Goal: Task Accomplishment & Management: Complete application form

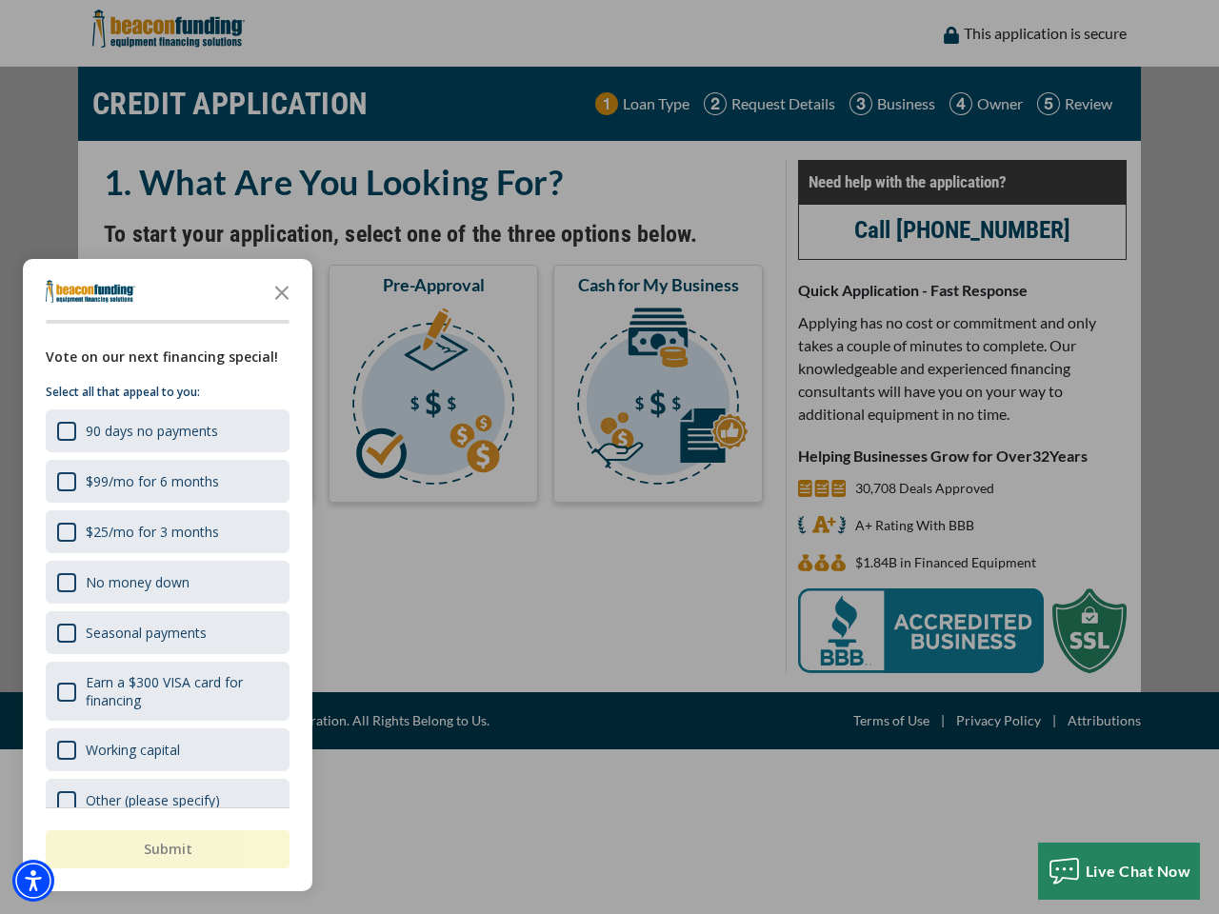
click at [610, 457] on div "button" at bounding box center [609, 457] width 1219 height 914
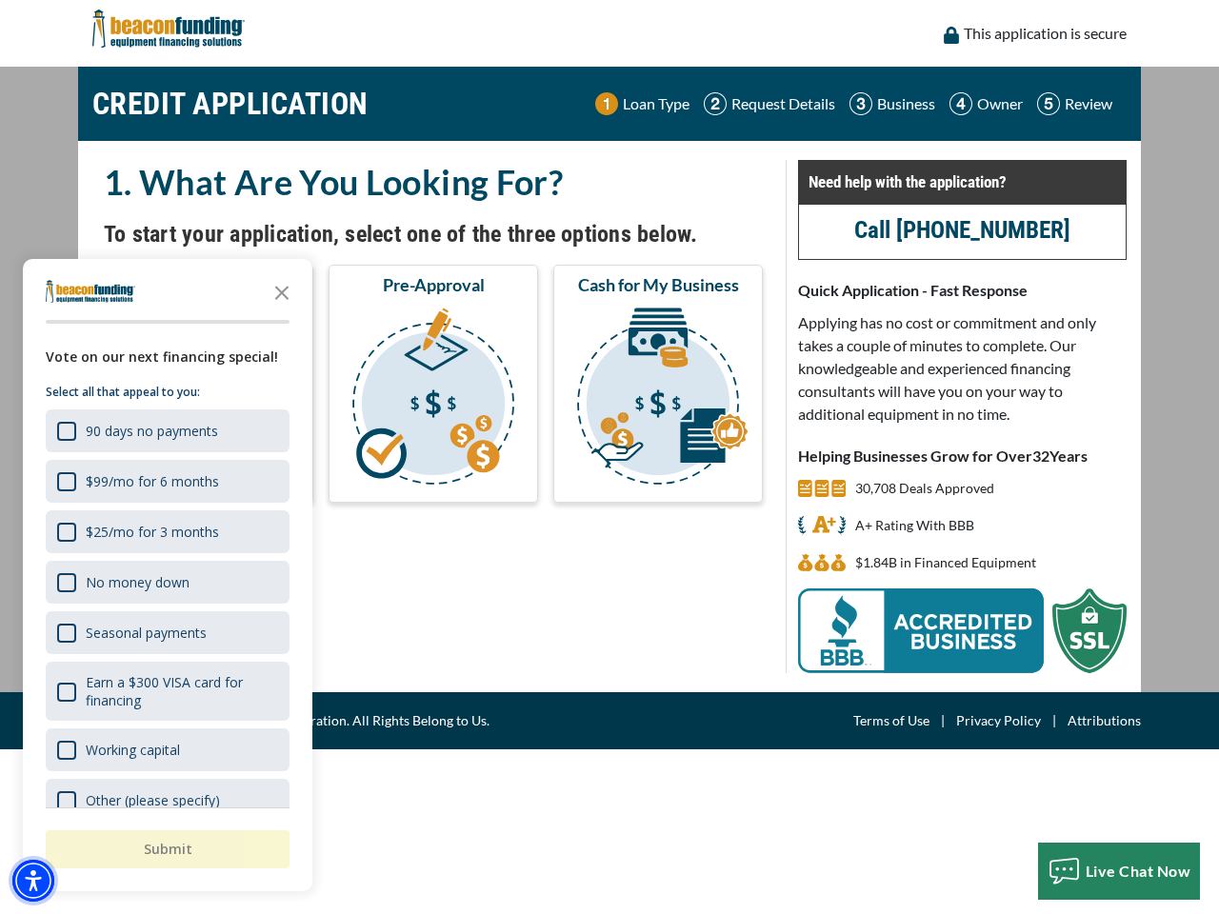
click at [33, 881] on img "Accessibility Menu" at bounding box center [33, 881] width 42 height 42
click at [610, 457] on body "Skip to main content Enable accessibility for low vision Open the accessibility…" at bounding box center [609, 457] width 1219 height 914
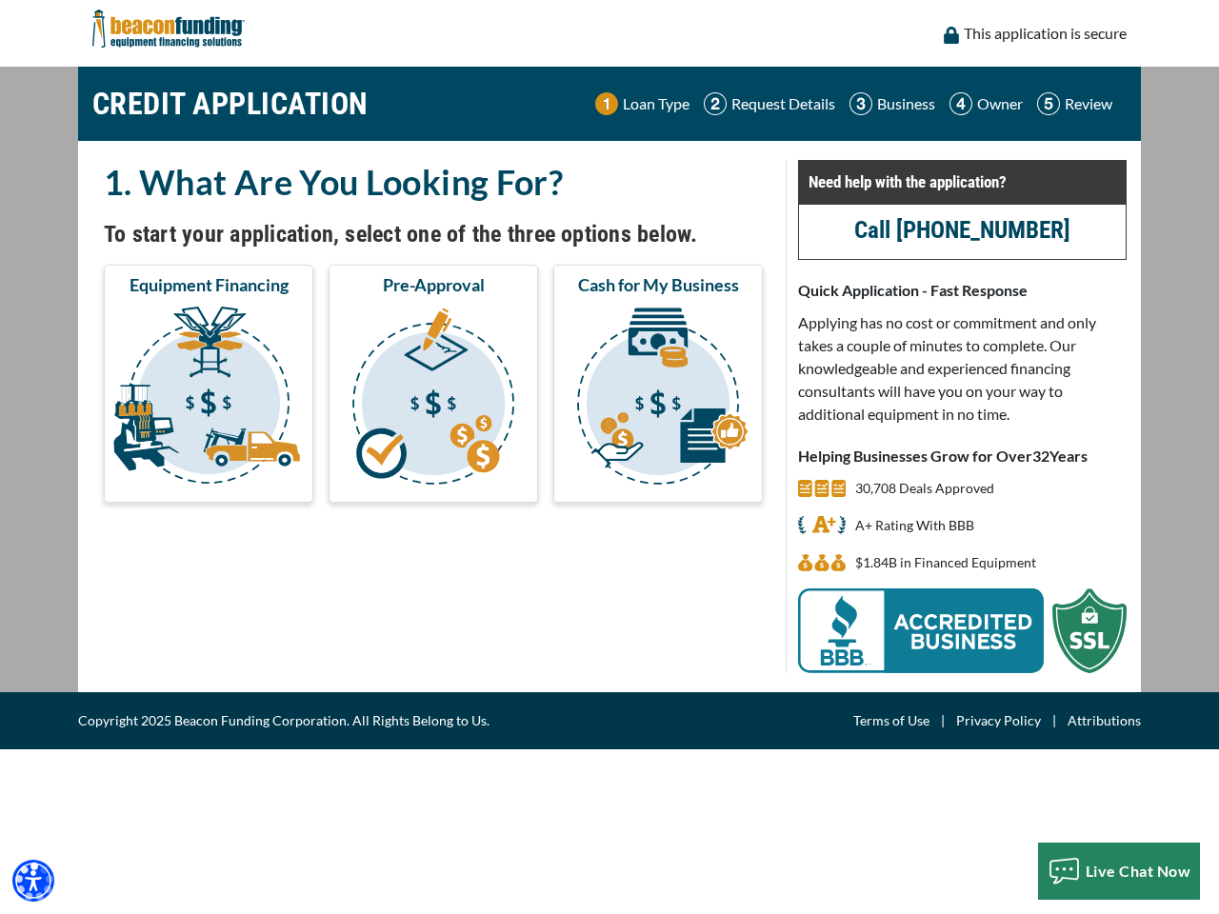
click at [282, 291] on body "Skip to main content Enable accessibility for low vision Open the accessibility…" at bounding box center [609, 457] width 1219 height 914
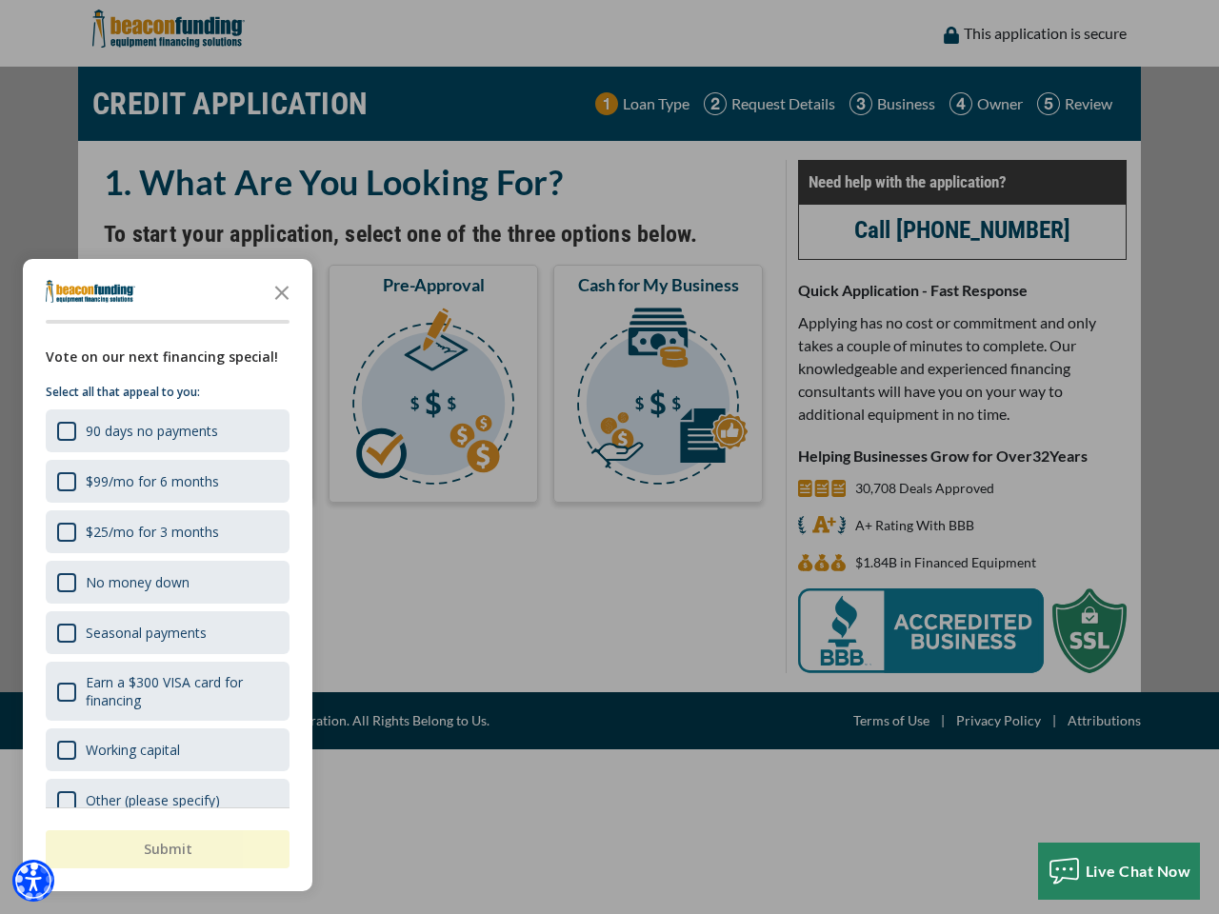
click at [166, 430] on body "Skip to main content Enable accessibility for low vision Open the accessibility…" at bounding box center [609, 457] width 1219 height 914
click at [166, 481] on body "Skip to main content Enable accessibility for low vision Open the accessibility…" at bounding box center [609, 457] width 1219 height 914
click at [166, 531] on body "Skip to main content Enable accessibility for low vision Open the accessibility…" at bounding box center [609, 457] width 1219 height 914
click at [166, 582] on body "Skip to main content Enable accessibility for low vision Open the accessibility…" at bounding box center [609, 457] width 1219 height 914
click at [166, 632] on body "Skip to main content Enable accessibility for low vision Open the accessibility…" at bounding box center [609, 457] width 1219 height 914
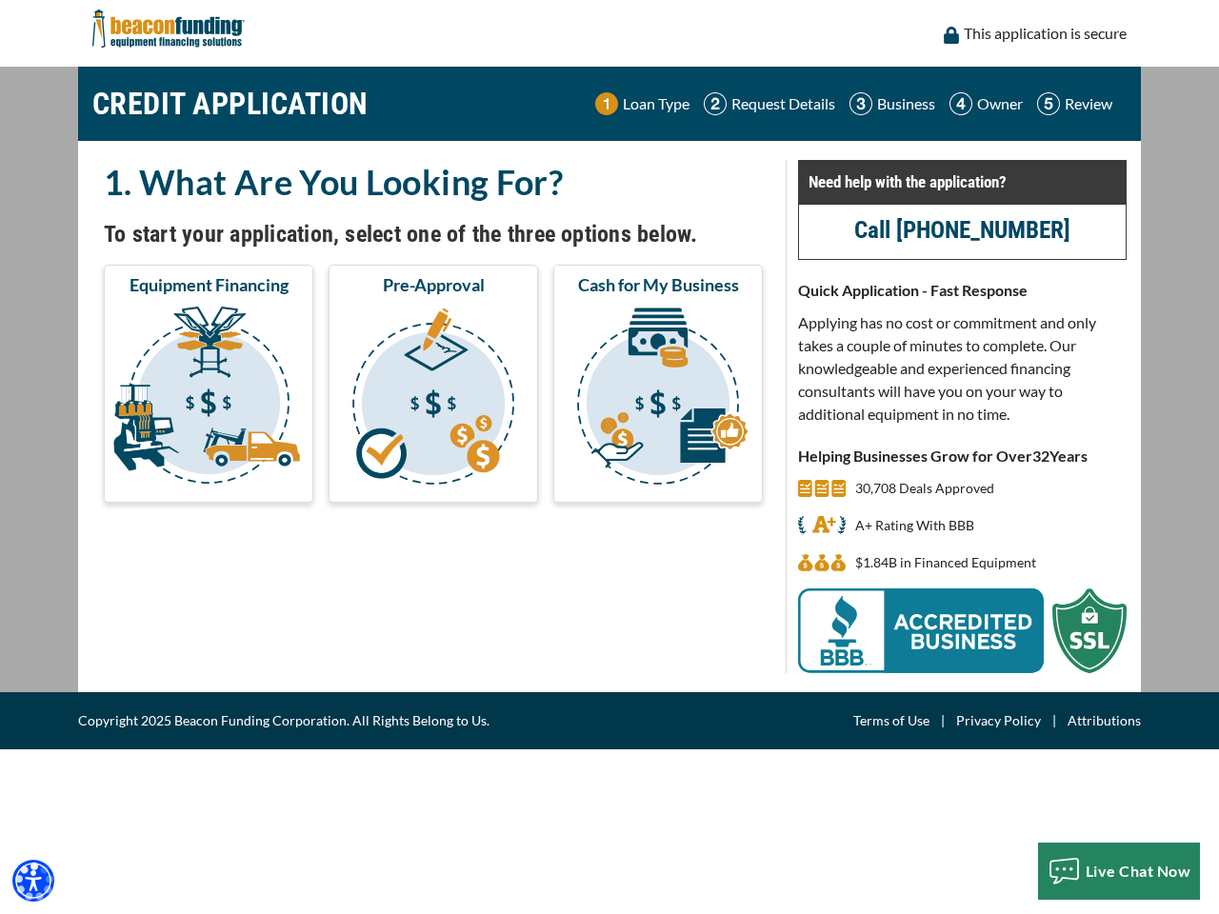
click at [166, 691] on body "Skip to main content Enable accessibility for low vision Open the accessibility…" at bounding box center [609, 457] width 1219 height 914
